Goal: Navigation & Orientation: Find specific page/section

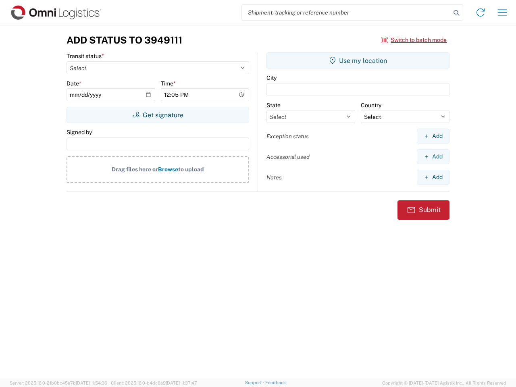
click at [346, 12] on input "search" at bounding box center [346, 12] width 209 height 15
click at [456, 13] on icon at bounding box center [455, 12] width 11 height 11
click at [480, 12] on icon at bounding box center [480, 12] width 13 height 13
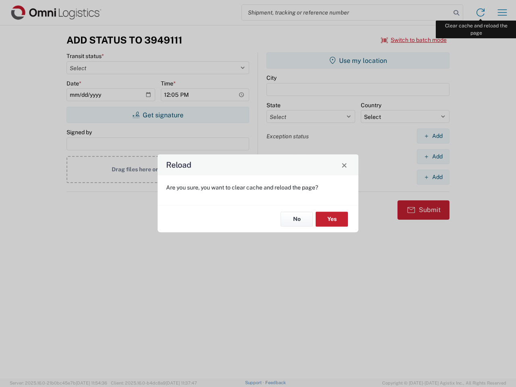
click at [502, 12] on div "Reload Are you sure, you want to clear cache and reload the page? No Yes" at bounding box center [258, 193] width 516 height 387
click at [414, 40] on div "Reload Are you sure, you want to clear cache and reload the page? No Yes" at bounding box center [258, 193] width 516 height 387
click at [158, 115] on div "Reload Are you sure, you want to clear cache and reload the page? No Yes" at bounding box center [258, 193] width 516 height 387
click at [358, 60] on div "Reload Are you sure, you want to clear cache and reload the page? No Yes" at bounding box center [258, 193] width 516 height 387
click at [433, 136] on div "Reload Are you sure, you want to clear cache and reload the page? No Yes" at bounding box center [258, 193] width 516 height 387
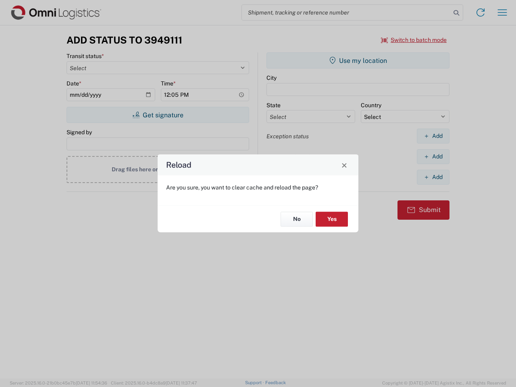
click at [433, 156] on div "Reload Are you sure, you want to clear cache and reload the page? No Yes" at bounding box center [258, 193] width 516 height 387
click at [433, 177] on div "Reload Are you sure, you want to clear cache and reload the page? No Yes" at bounding box center [258, 193] width 516 height 387
